Goal: Task Accomplishment & Management: Complete application form

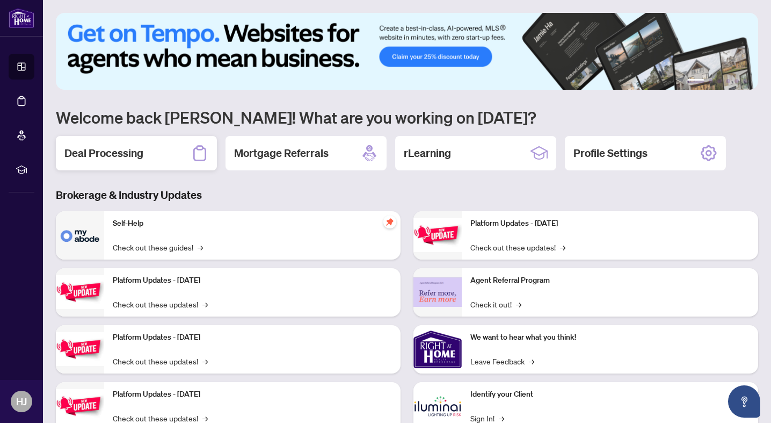
click at [169, 161] on div "Deal Processing" at bounding box center [136, 153] width 161 height 34
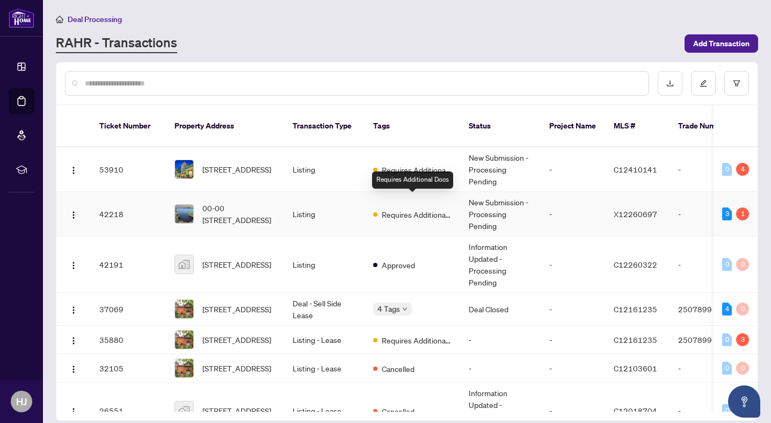
click at [424, 208] on span "Requires Additional Docs" at bounding box center [417, 214] width 70 height 12
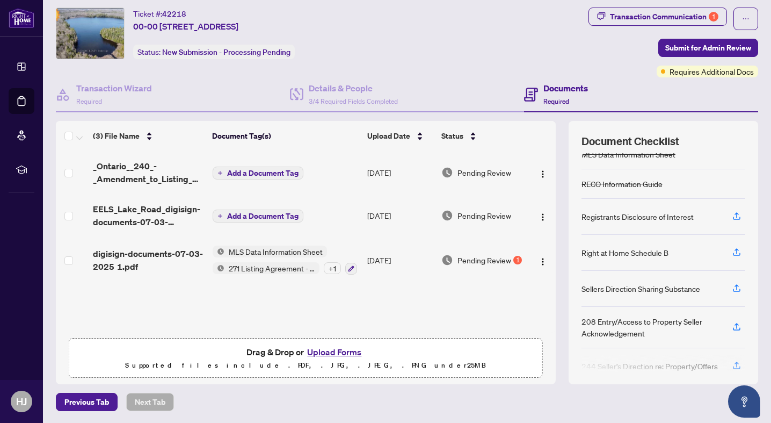
scroll to position [138, 0]
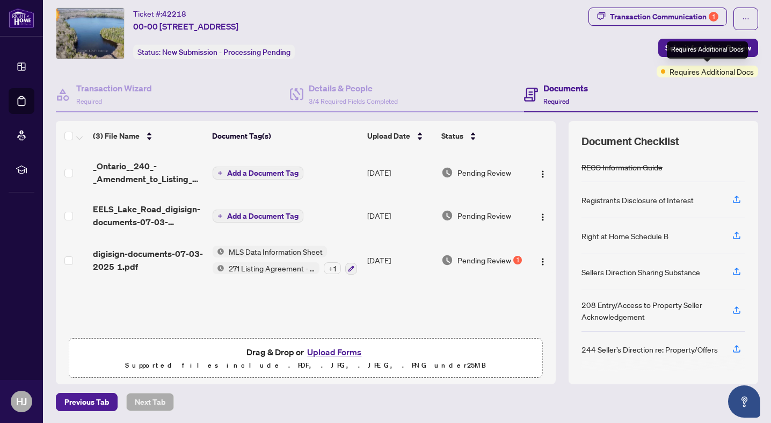
click at [680, 71] on span "Requires Additional Docs" at bounding box center [712, 72] width 84 height 12
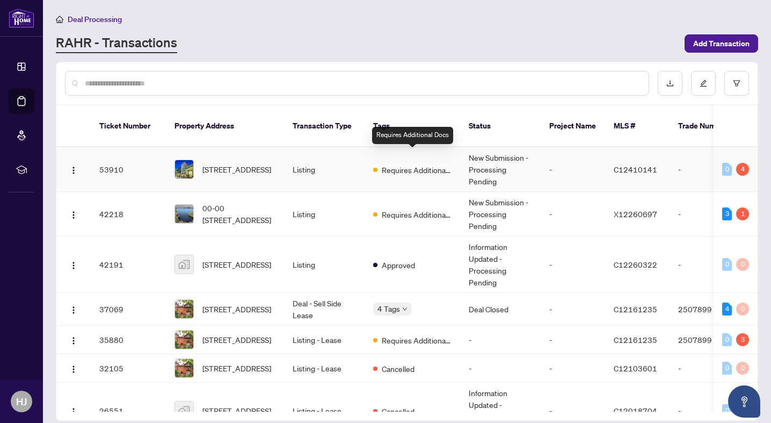
click at [388, 164] on span "Requires Additional Docs" at bounding box center [417, 170] width 70 height 12
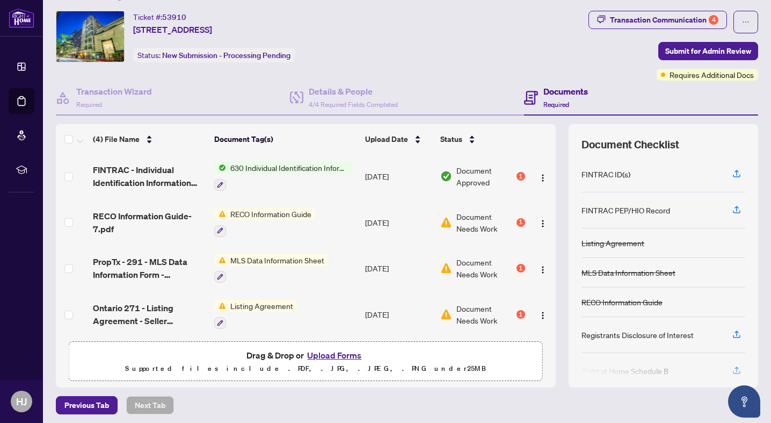
scroll to position [26, 0]
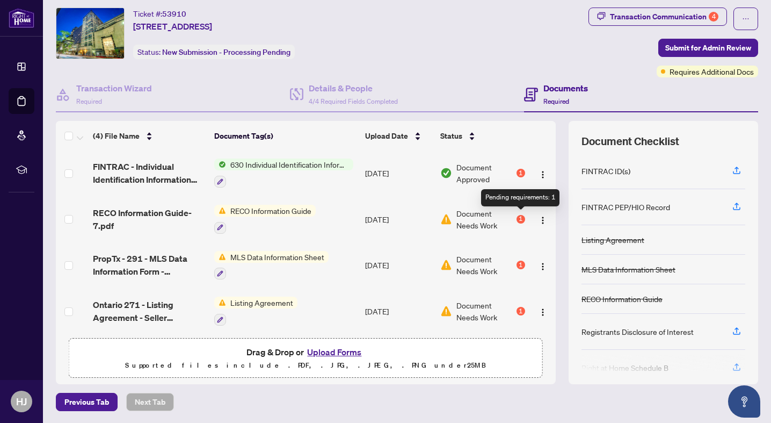
click at [521, 216] on div "1" at bounding box center [521, 219] width 9 height 9
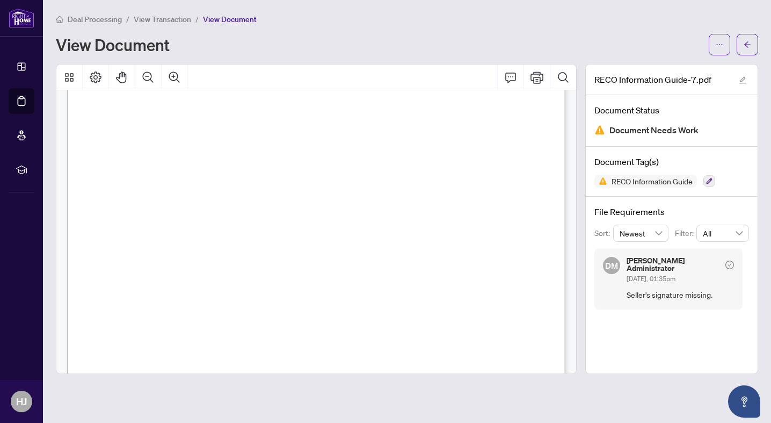
scroll to position [7991, 0]
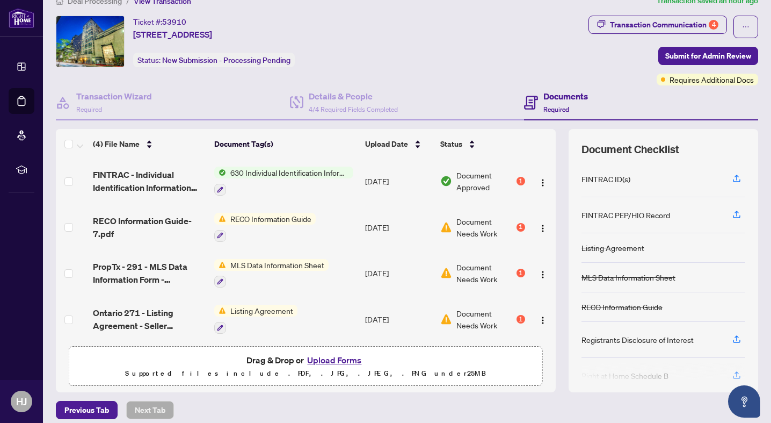
scroll to position [26, 0]
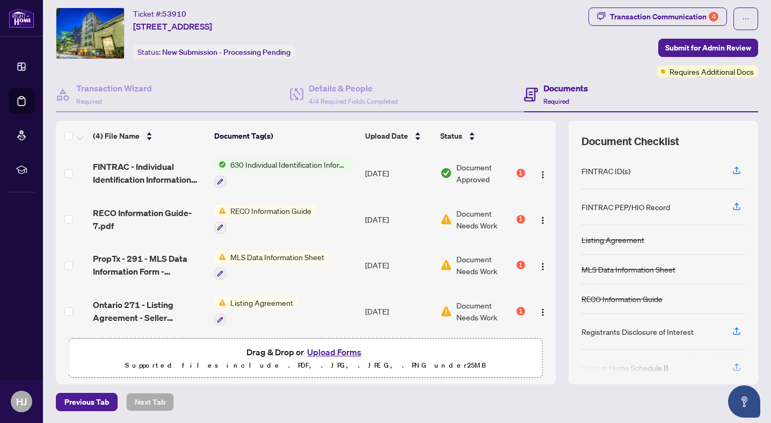
click at [324, 354] on button "Upload Forms" at bounding box center [334, 352] width 61 height 14
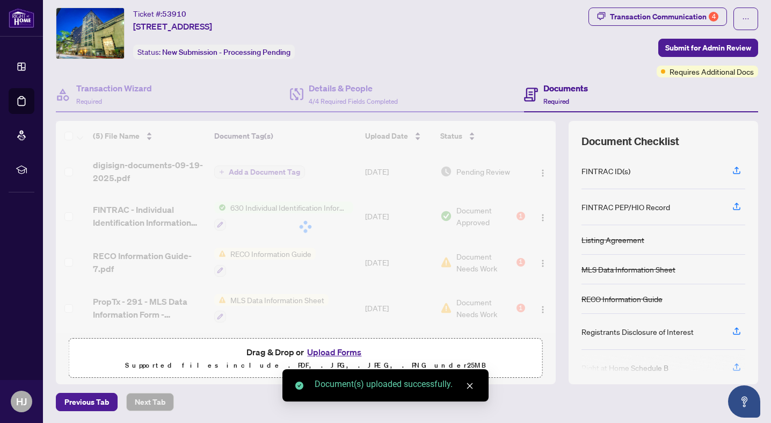
scroll to position [44, 0]
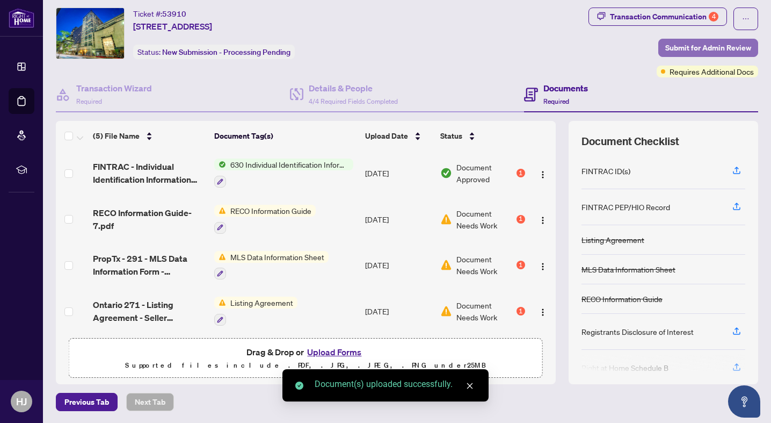
click at [694, 49] on span "Submit for Admin Review" at bounding box center [708, 47] width 86 height 17
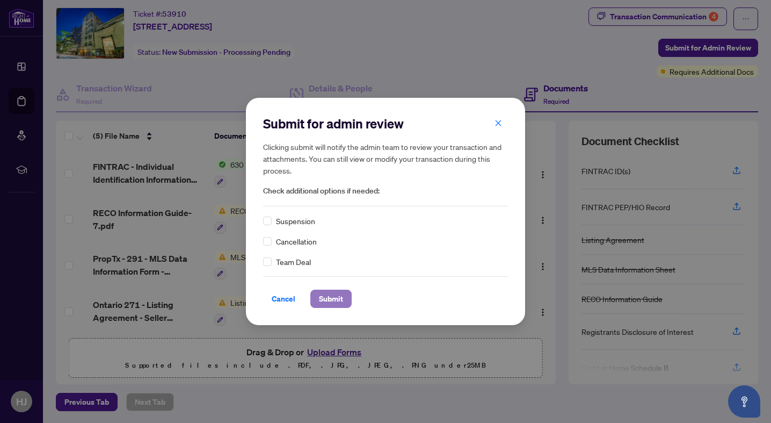
click at [337, 296] on span "Submit" at bounding box center [331, 298] width 24 height 17
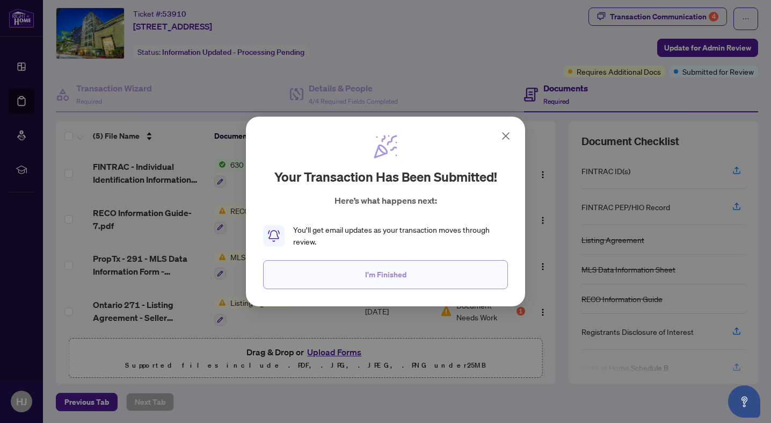
click at [402, 274] on span "I'm Finished" at bounding box center [385, 274] width 41 height 17
